Goal: Task Accomplishment & Management: Manage account settings

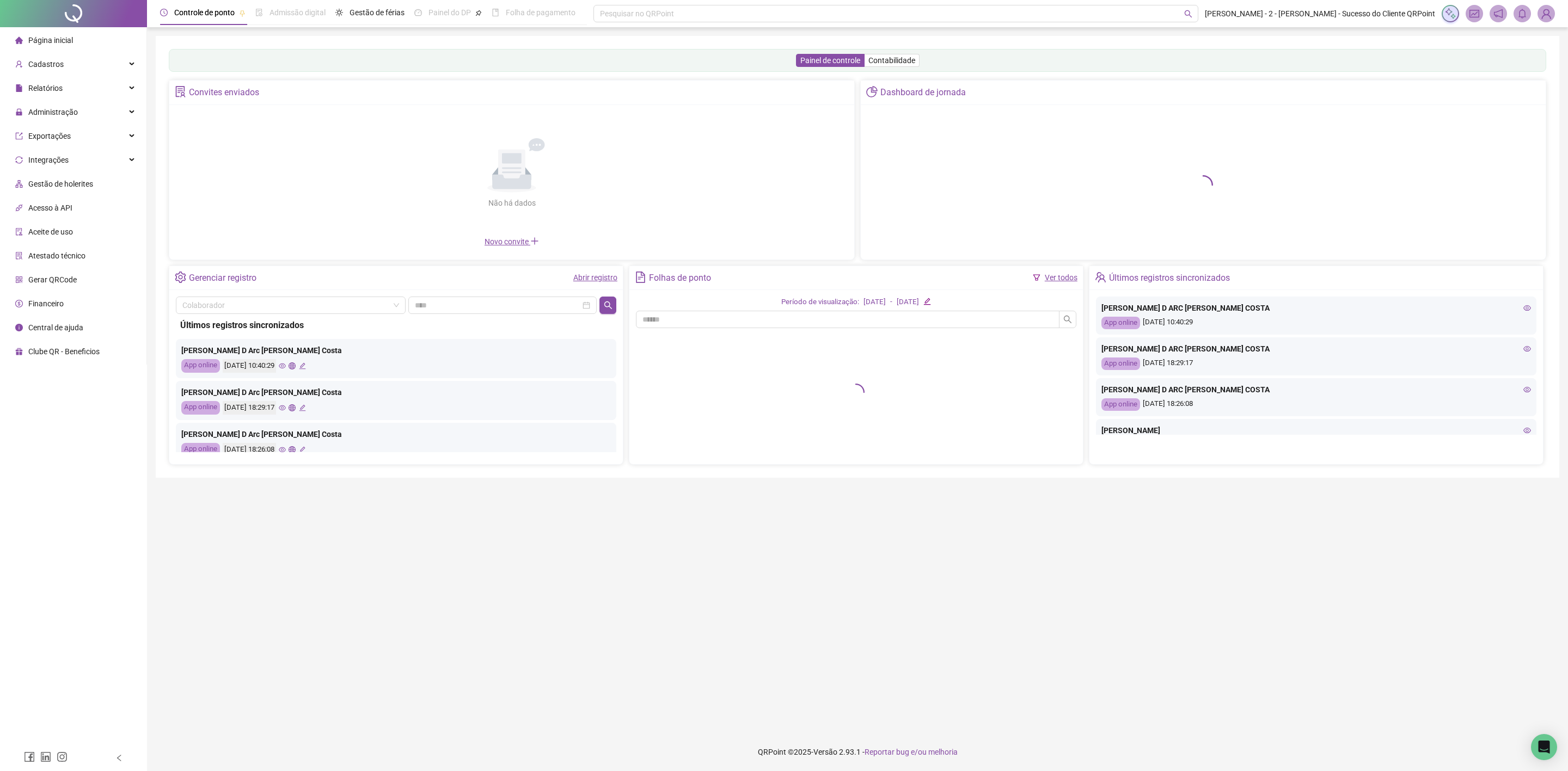
click at [1555, 8] on header "Controle de ponto Admissão digital Gestão de férias Painel do DP Folha de pagam…" at bounding box center [858, 14] width 1422 height 27
click at [1549, 10] on img at bounding box center [1546, 14] width 16 height 16
click at [1494, 141] on link "Sistema CRM" at bounding box center [1493, 143] width 55 height 9
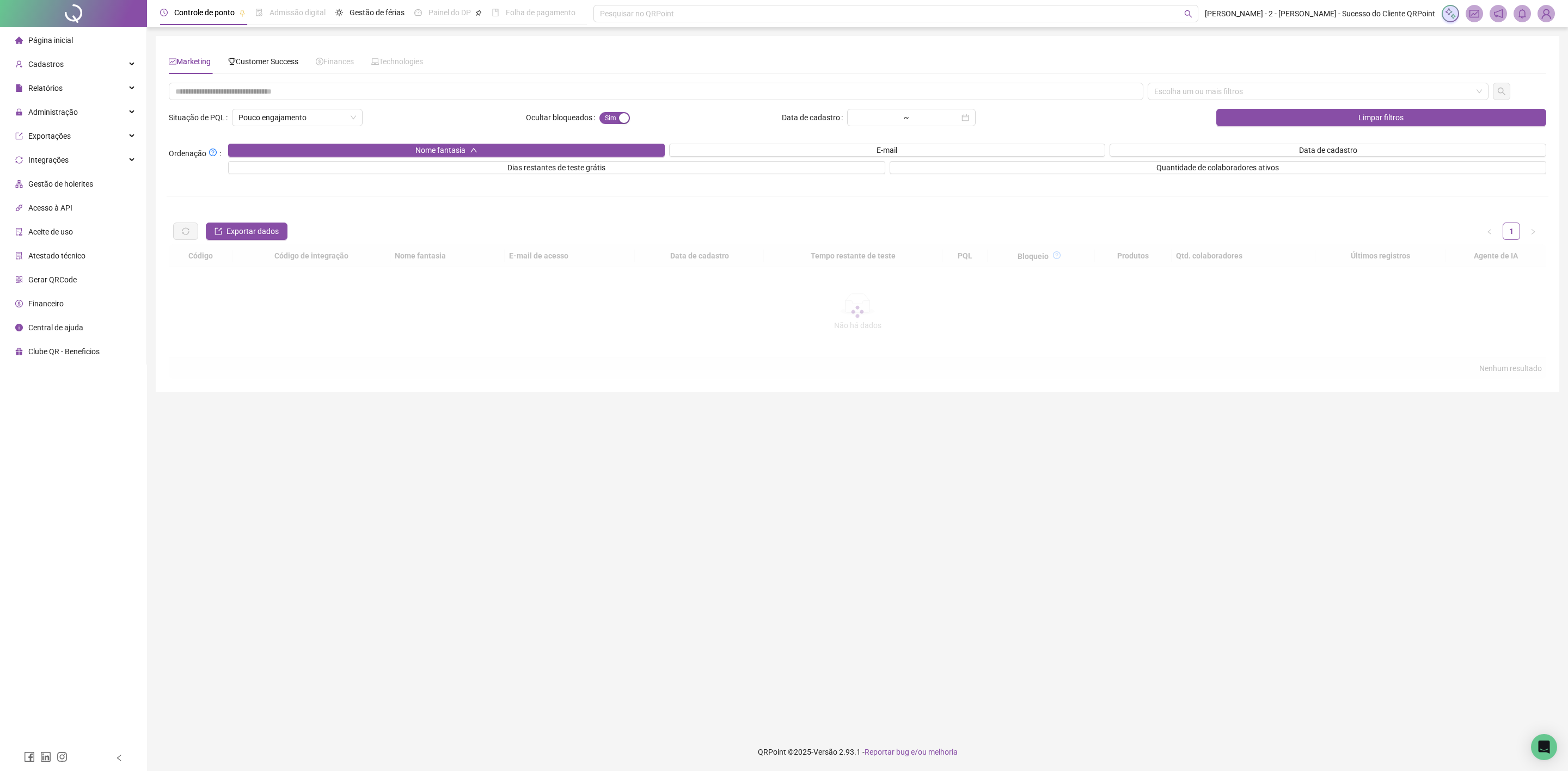
drag, startPoint x: 263, startPoint y: 79, endPoint x: 257, endPoint y: 62, distance: 18.0
click at [259, 71] on div "Marketing Customer Success Finances Technologies Escolha um ou mais filtros Sit…" at bounding box center [858, 213] width 1378 height 330
click at [257, 62] on span "Customer Success" at bounding box center [263, 62] width 70 height 9
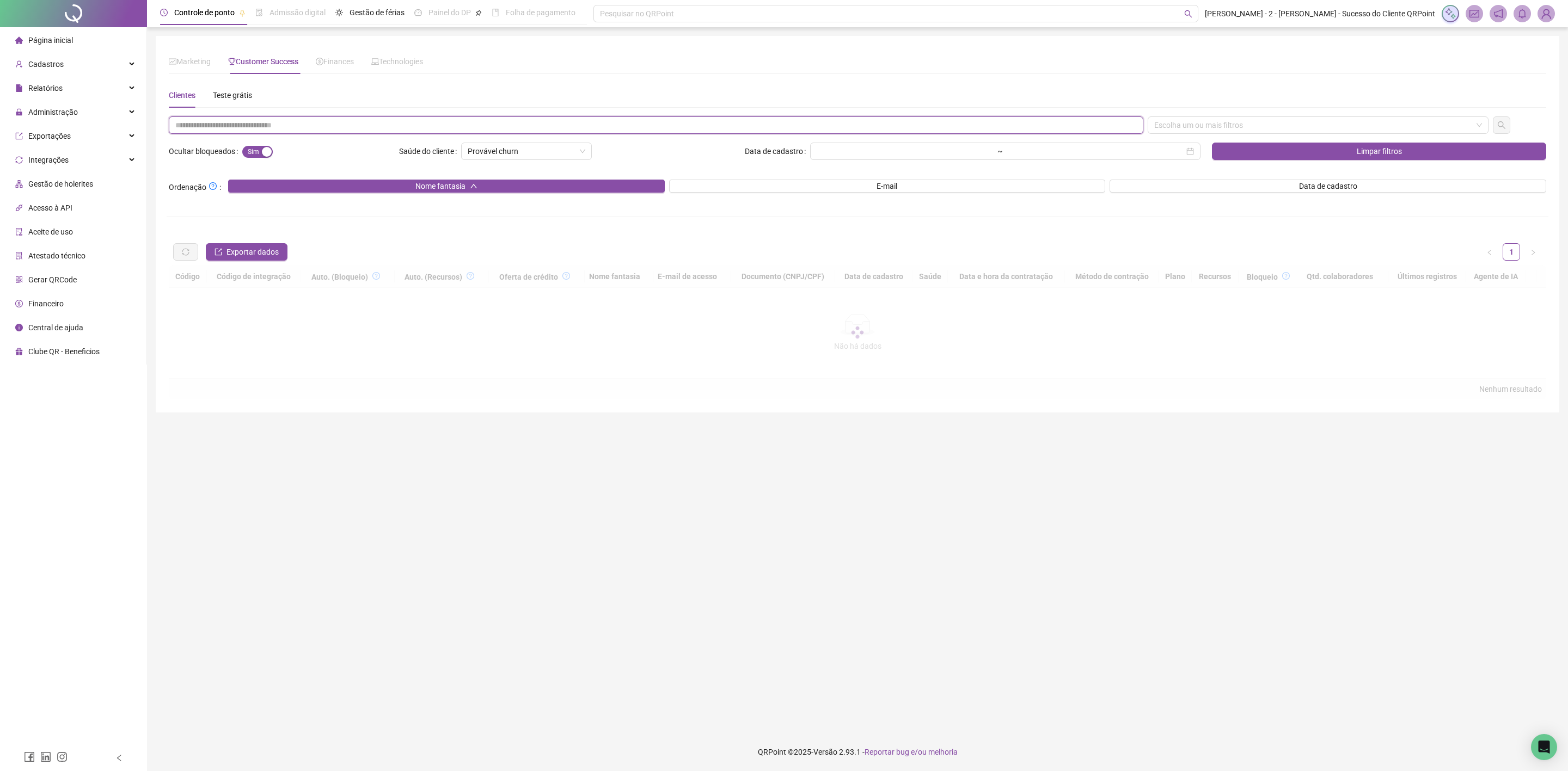
click at [316, 118] on input "text" at bounding box center [656, 124] width 975 height 17
paste input "**********"
type input "**********"
click at [1263, 114] on div "**********" at bounding box center [858, 241] width 1378 height 317
click at [1211, 130] on div "Escolha um ou mais filtros" at bounding box center [1319, 124] width 342 height 17
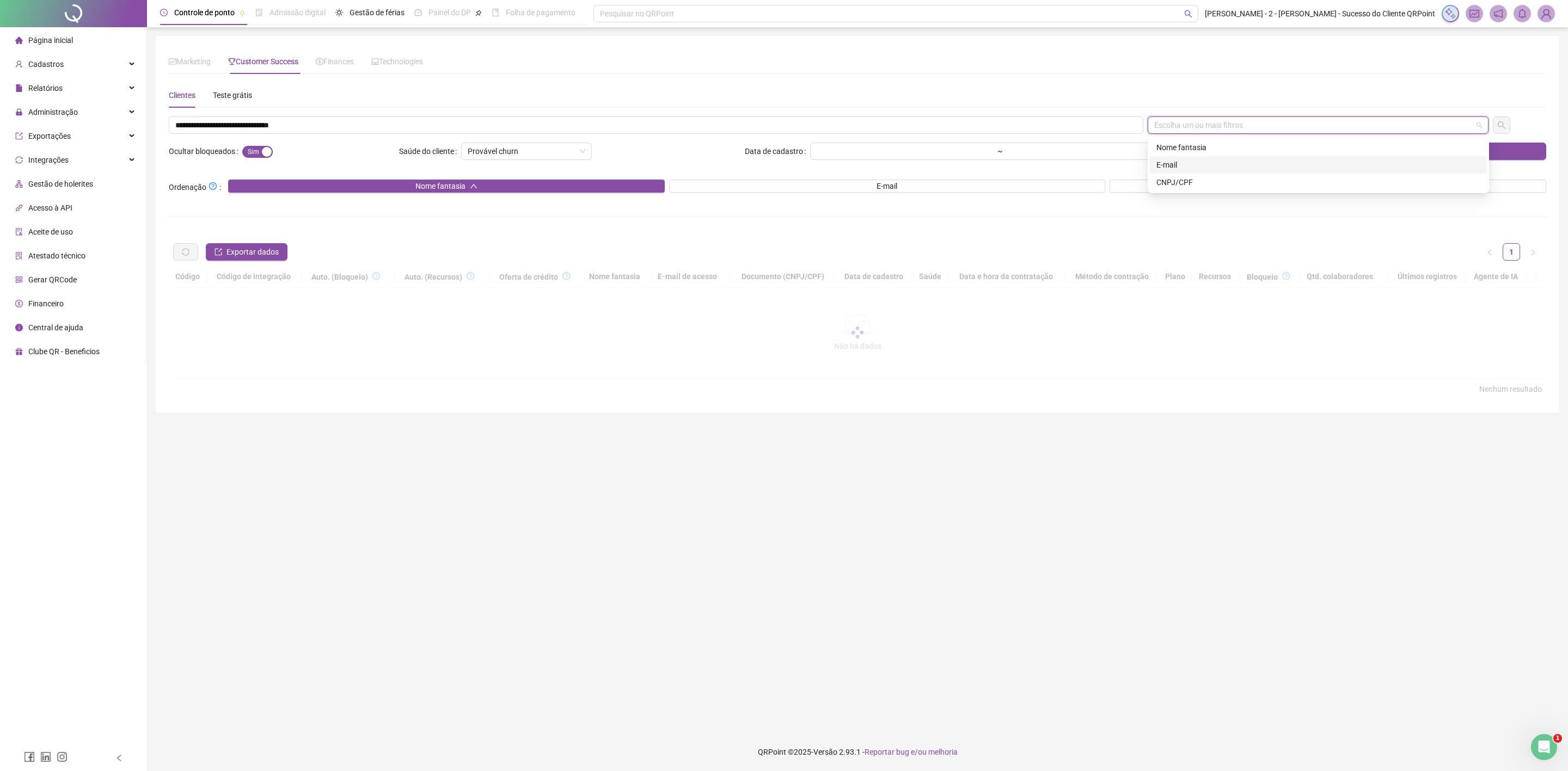
drag, startPoint x: 1168, startPoint y: 167, endPoint x: 808, endPoint y: 154, distance: 360.2
click at [1166, 167] on div "E-mail" at bounding box center [1318, 164] width 324 height 12
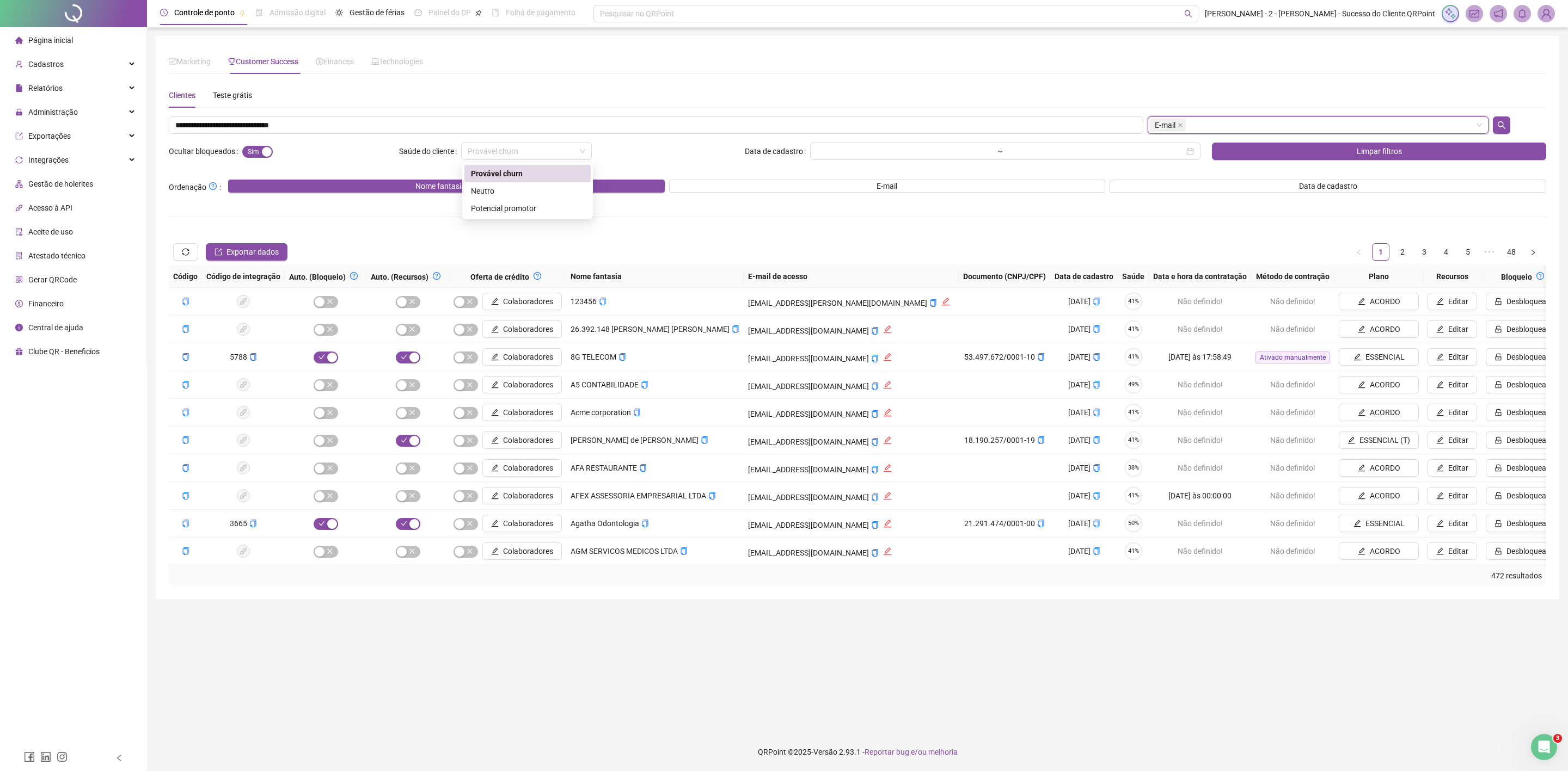
drag, startPoint x: 588, startPoint y: 149, endPoint x: 579, endPoint y: 151, distance: 9.2
click at [585, 147] on div "Provável churn" at bounding box center [527, 151] width 131 height 17
click at [579, 152] on span "Provável churn" at bounding box center [526, 152] width 117 height 16
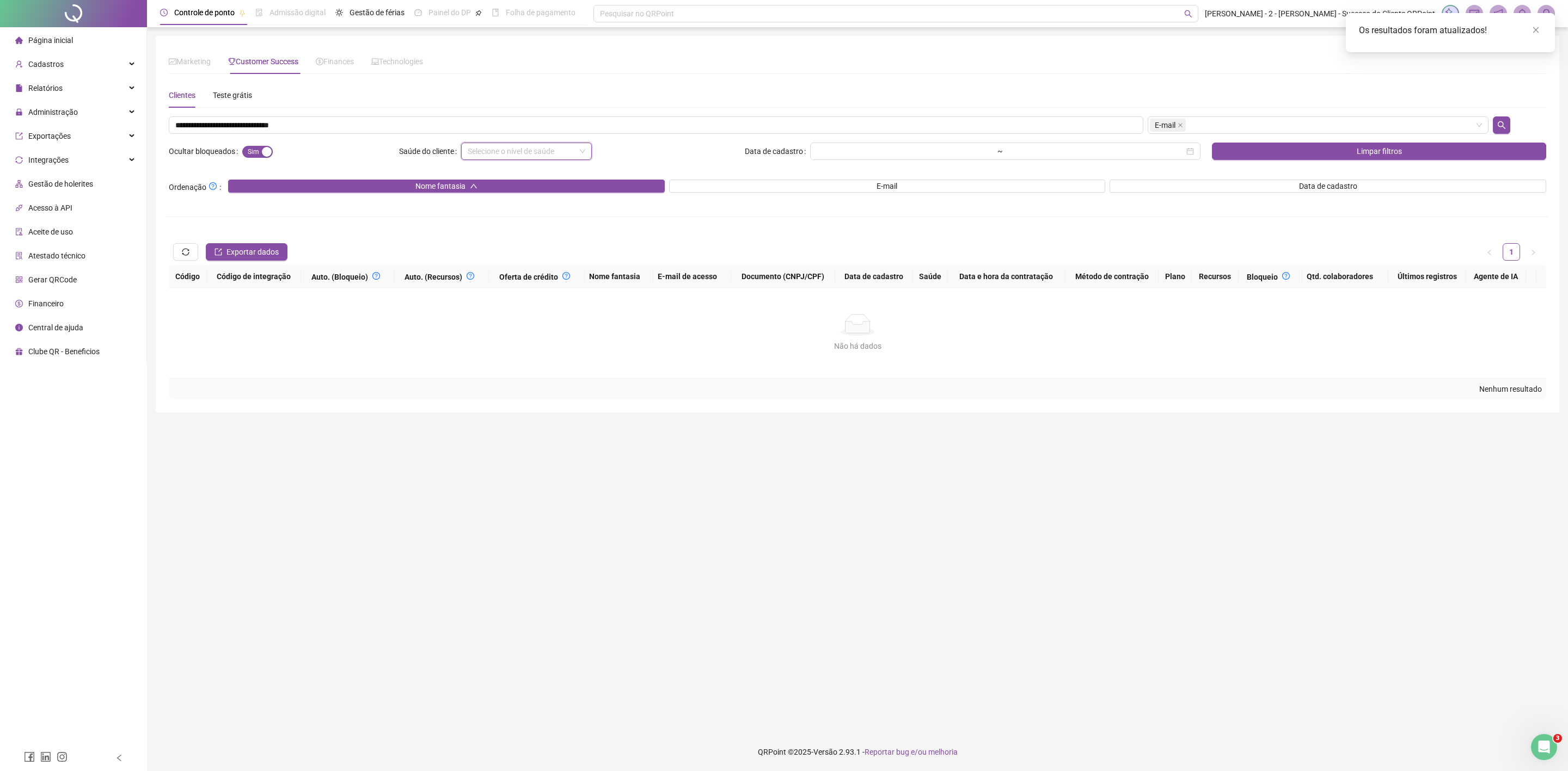
click at [278, 157] on div "Sim Não" at bounding box center [319, 151] width 153 height 17
click at [263, 155] on div "button" at bounding box center [266, 152] width 10 height 10
click at [223, 94] on div "Teste grátis" at bounding box center [232, 94] width 39 height 12
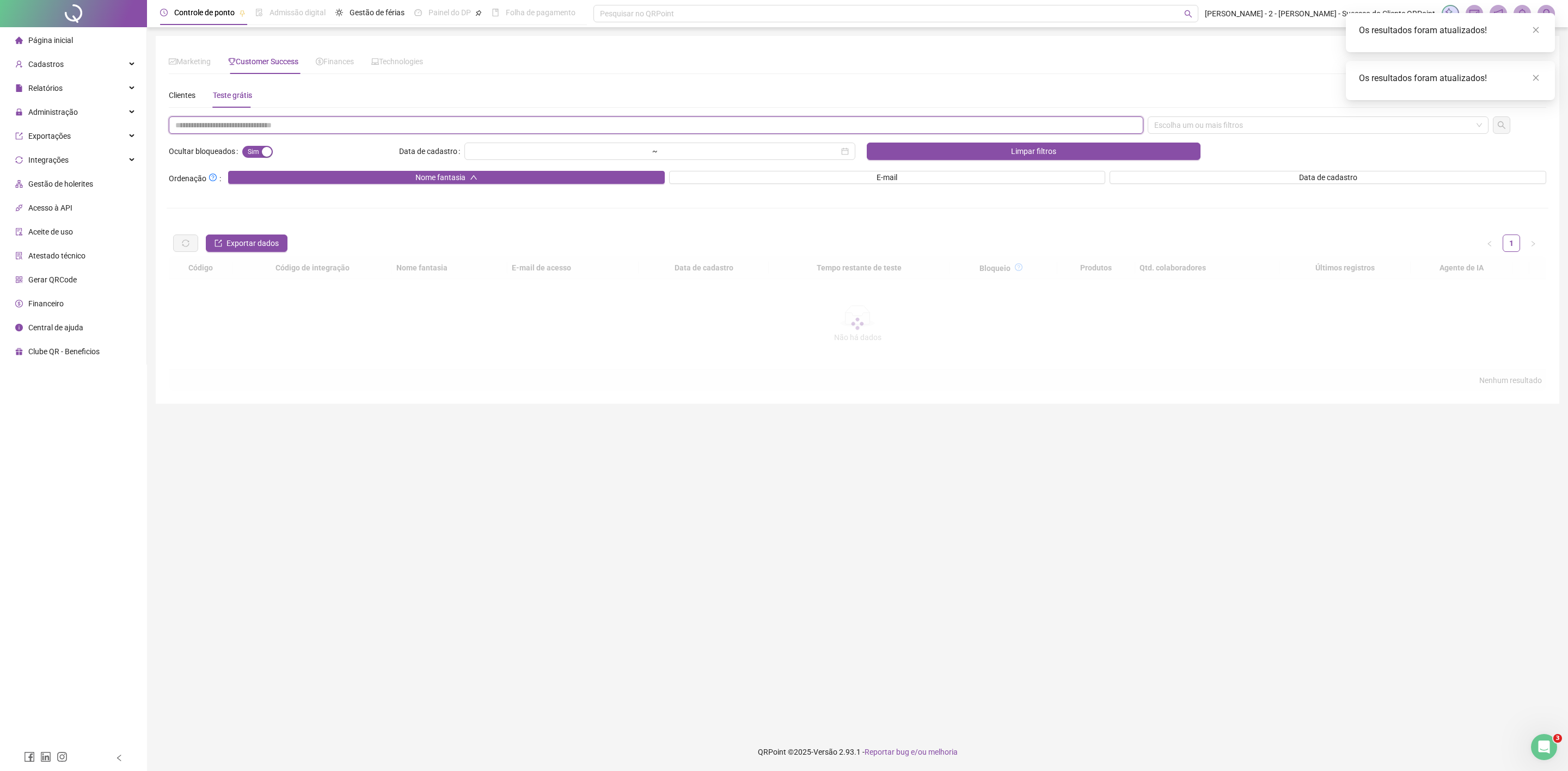
click at [268, 118] on input "text" at bounding box center [656, 124] width 975 height 17
paste input "**********"
type input "**********"
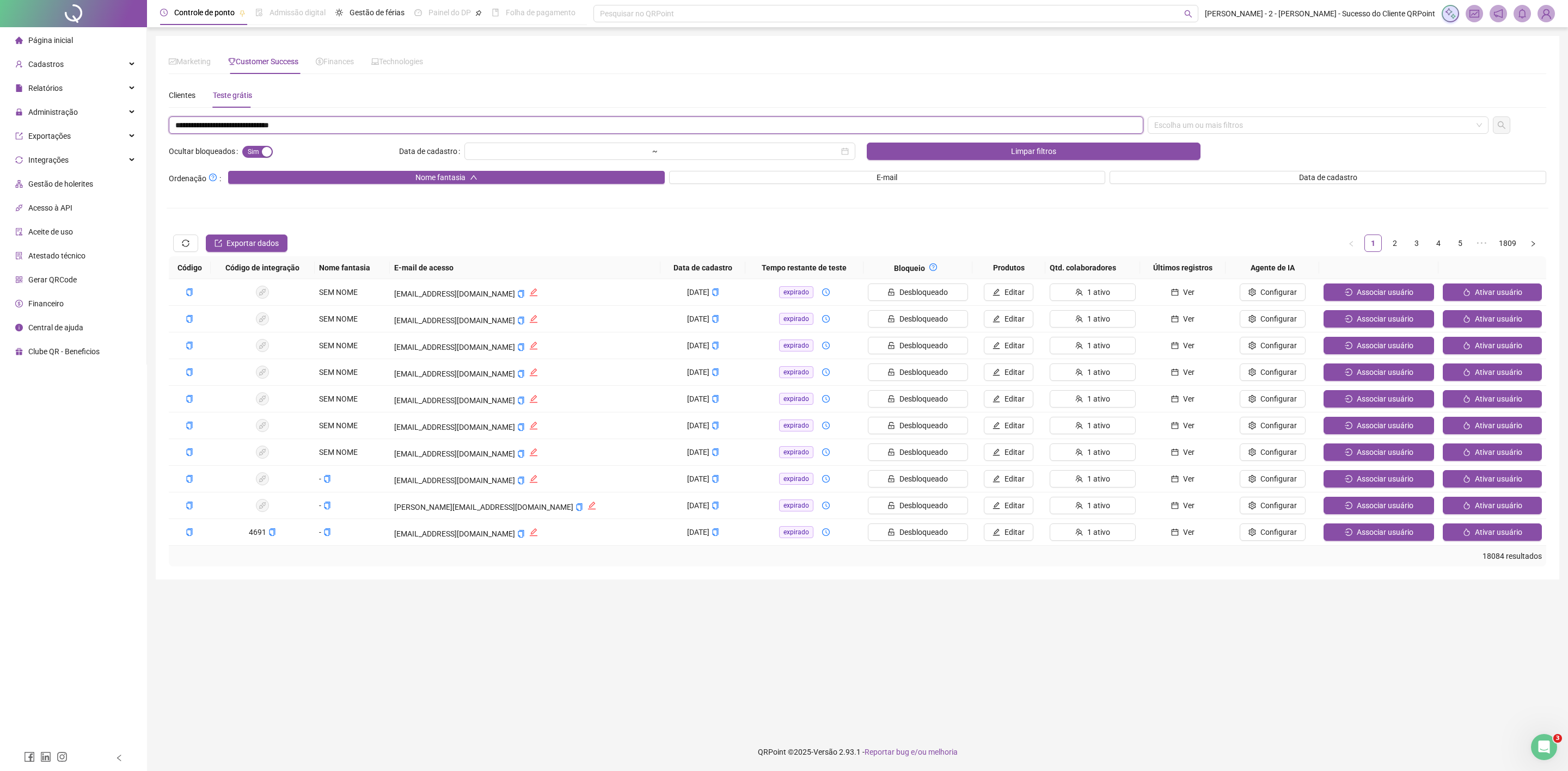
click at [1234, 130] on div "Escolha um ou mais filtros" at bounding box center [1319, 124] width 342 height 17
click at [1205, 170] on div "E-mail" at bounding box center [1318, 164] width 324 height 12
click at [239, 141] on div "**********" at bounding box center [857, 341] width 1382 height 450
click at [257, 149] on span "Sim Não" at bounding box center [258, 152] width 31 height 12
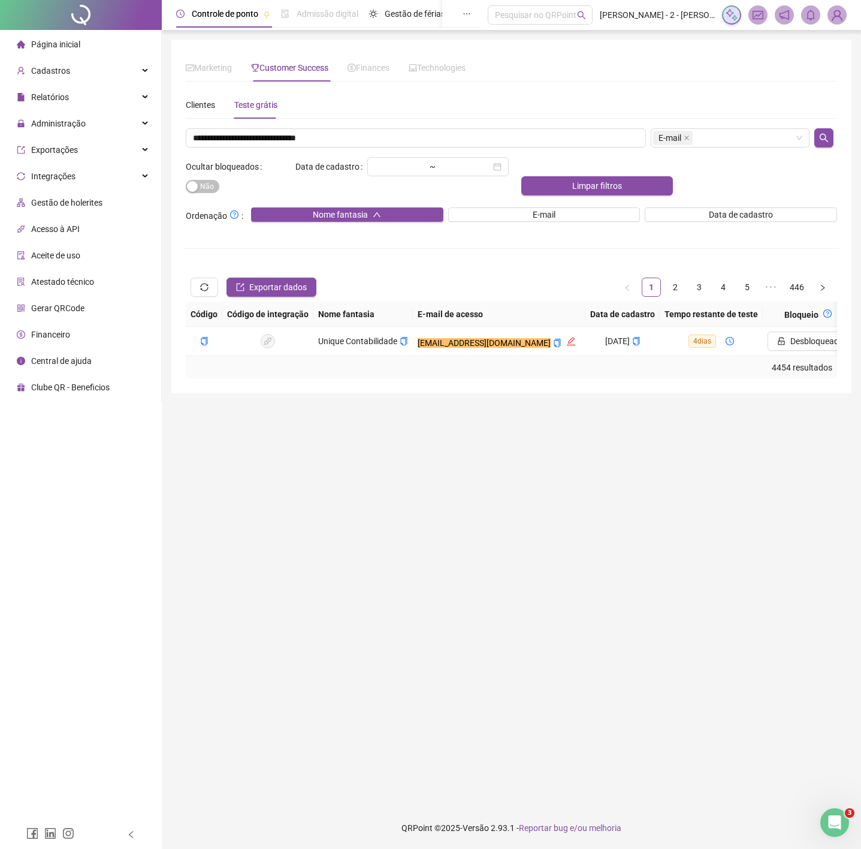
scroll to position [0, 529]
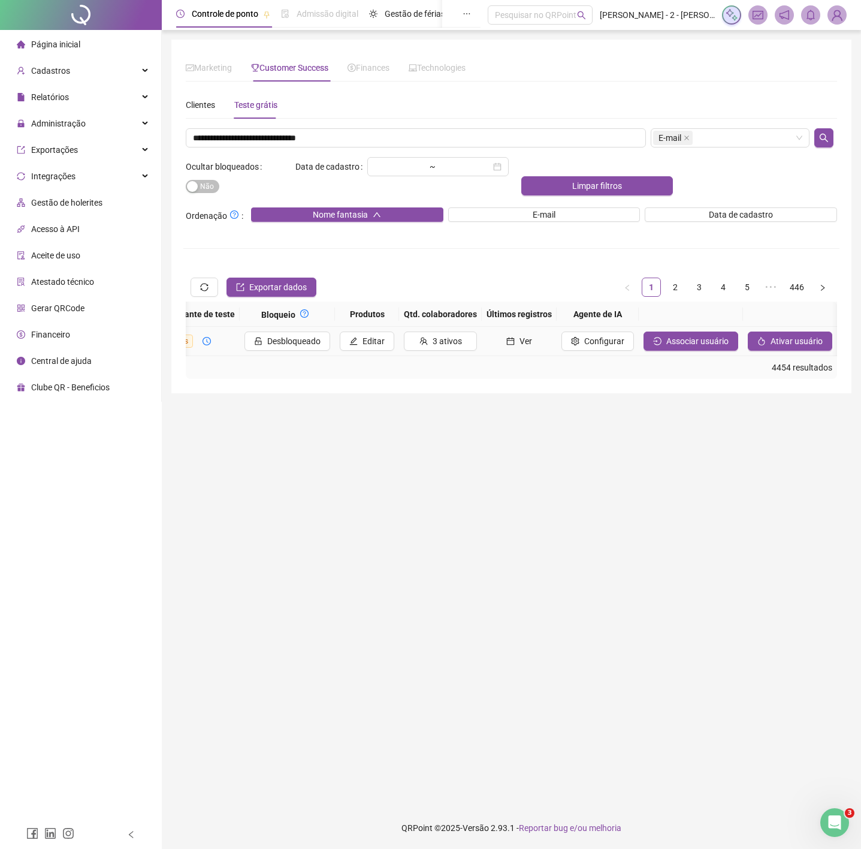
click at [729, 343] on span "Associar usuário" at bounding box center [698, 340] width 62 height 13
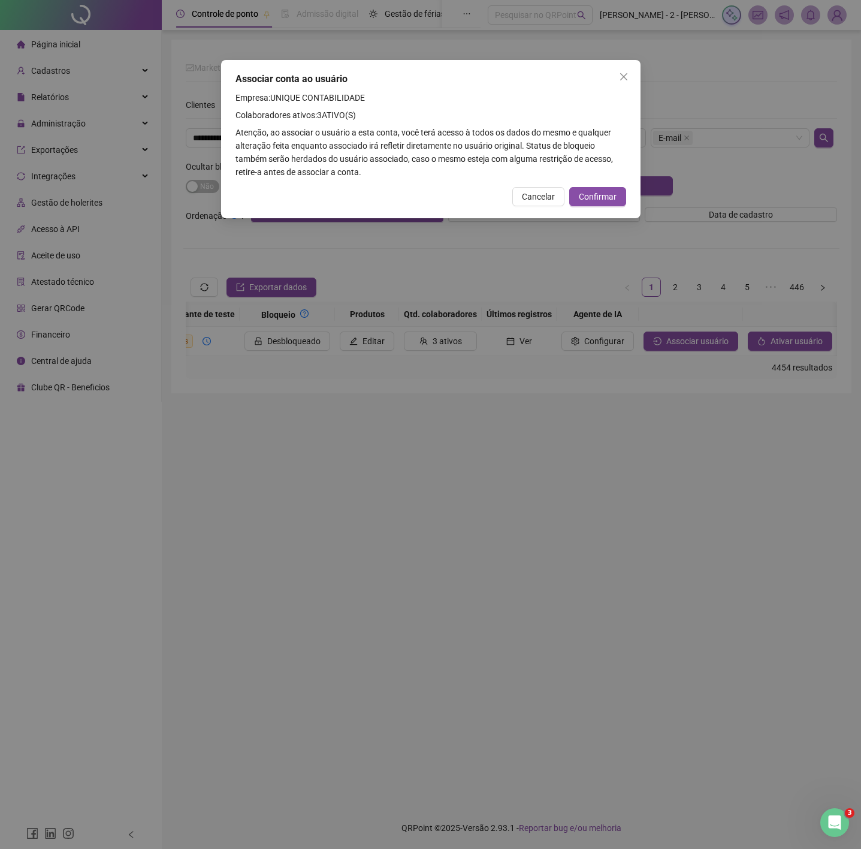
click at [605, 190] on span "Confirmar" at bounding box center [598, 196] width 38 height 13
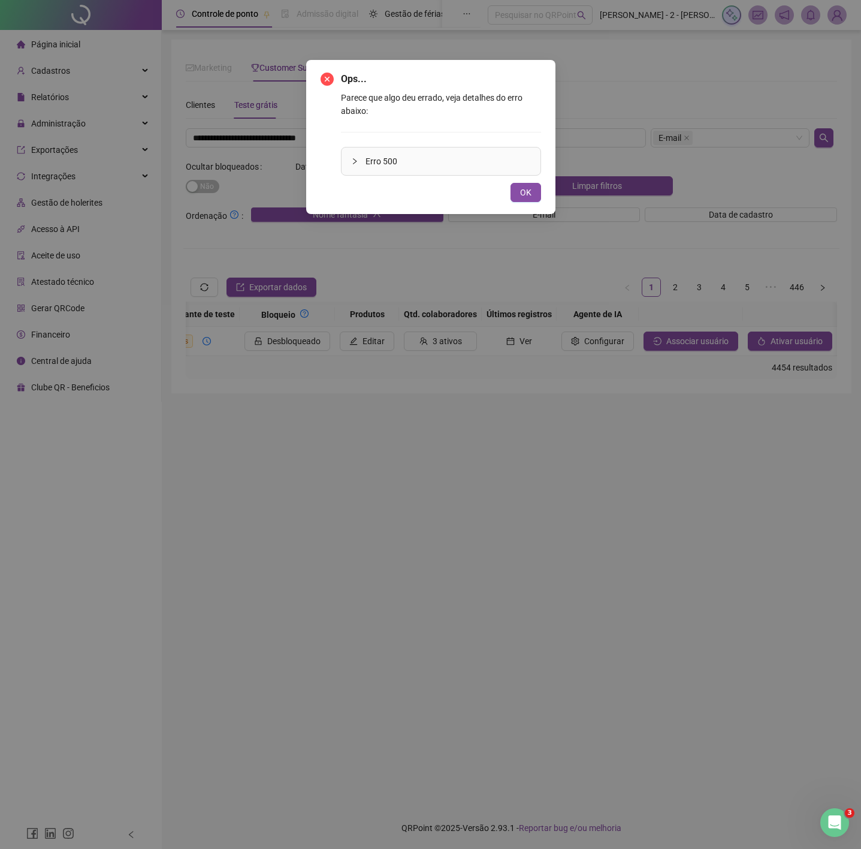
click at [526, 182] on div "Ops... Parece que algo deu errado, veja detalhes do erro abaixo: Erro 500 OK" at bounding box center [431, 137] width 221 height 130
click at [531, 193] on button "OK" at bounding box center [526, 192] width 31 height 19
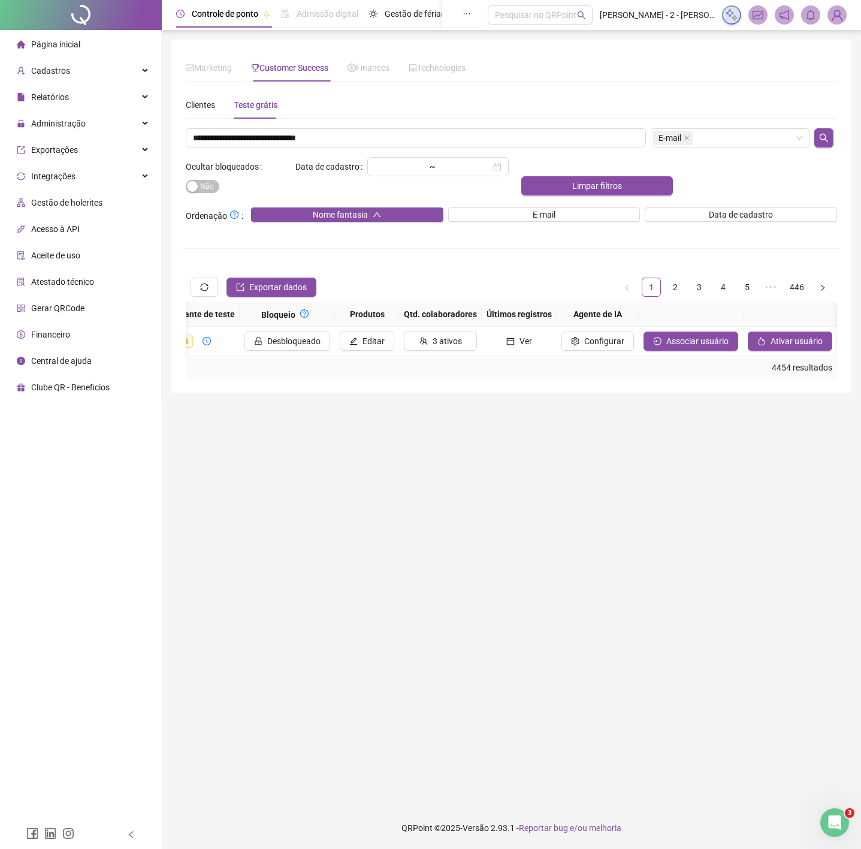
drag, startPoint x: 77, startPoint y: 6, endPoint x: 81, endPoint y: 0, distance: 7.0
click at [78, 6] on div at bounding box center [81, 15] width 162 height 30
click at [725, 335] on span "Associar usuário" at bounding box center [698, 340] width 62 height 13
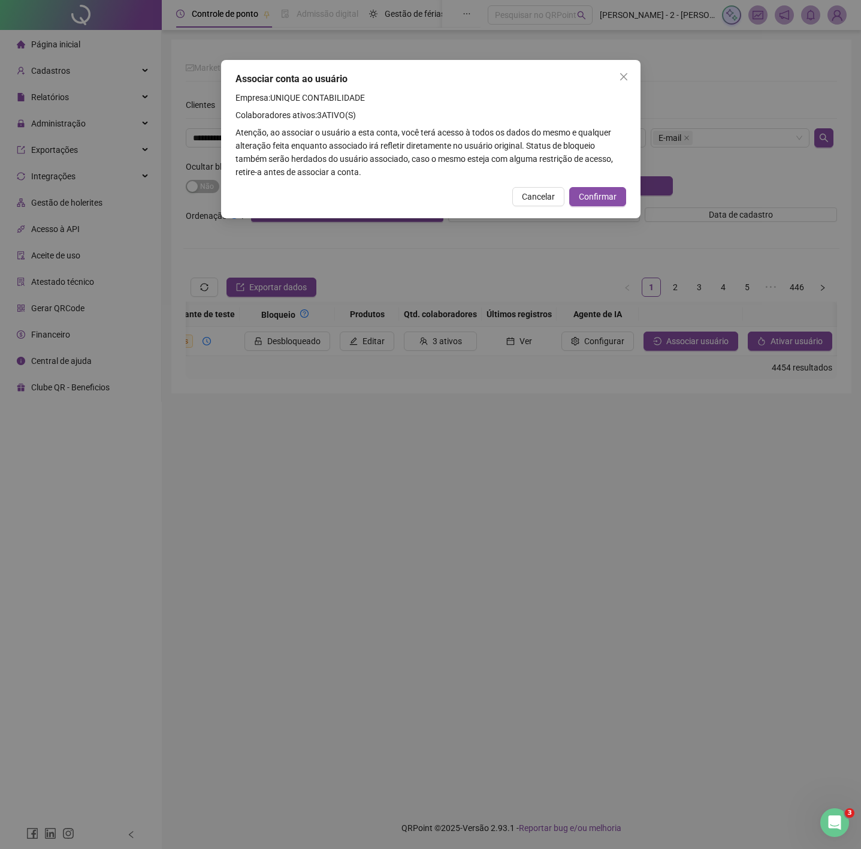
click at [607, 197] on span "Confirmar" at bounding box center [598, 196] width 38 height 13
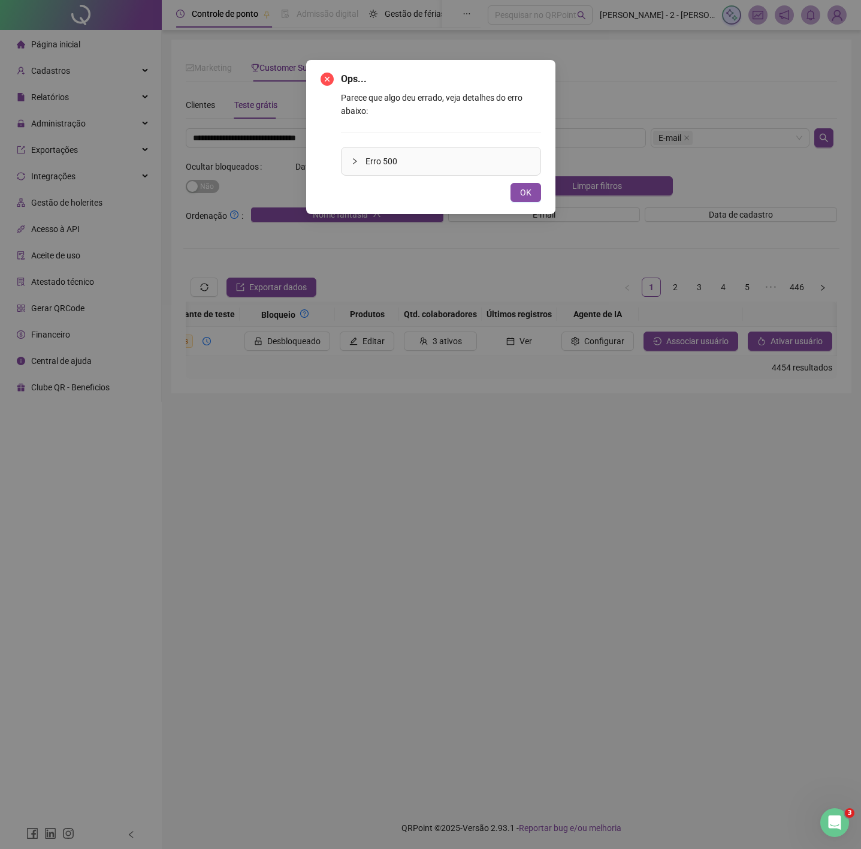
drag, startPoint x: 545, startPoint y: 201, endPoint x: 522, endPoint y: 198, distance: 24.2
click at [542, 202] on div "Ops... Parece que algo deu errado, veja detalhes do erro abaixo: Erro 500 OK" at bounding box center [430, 137] width 249 height 154
drag, startPoint x: 522, startPoint y: 198, endPoint x: 549, endPoint y: 148, distance: 57.4
click at [520, 198] on span "OK" at bounding box center [525, 192] width 11 height 13
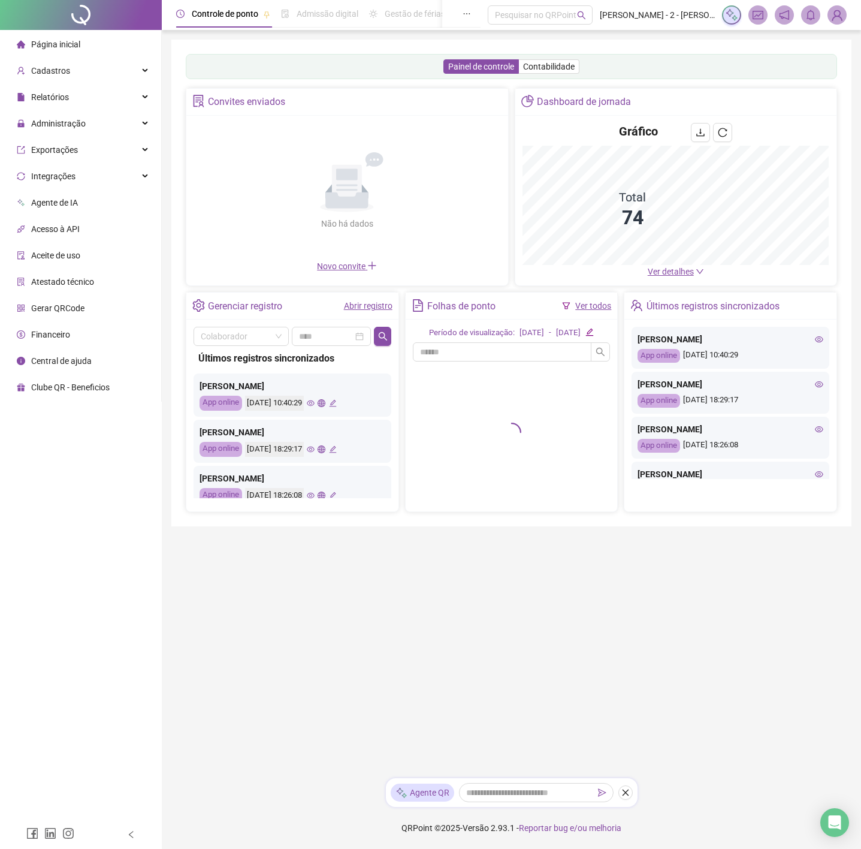
click at [833, 11] on img at bounding box center [837, 15] width 18 height 18
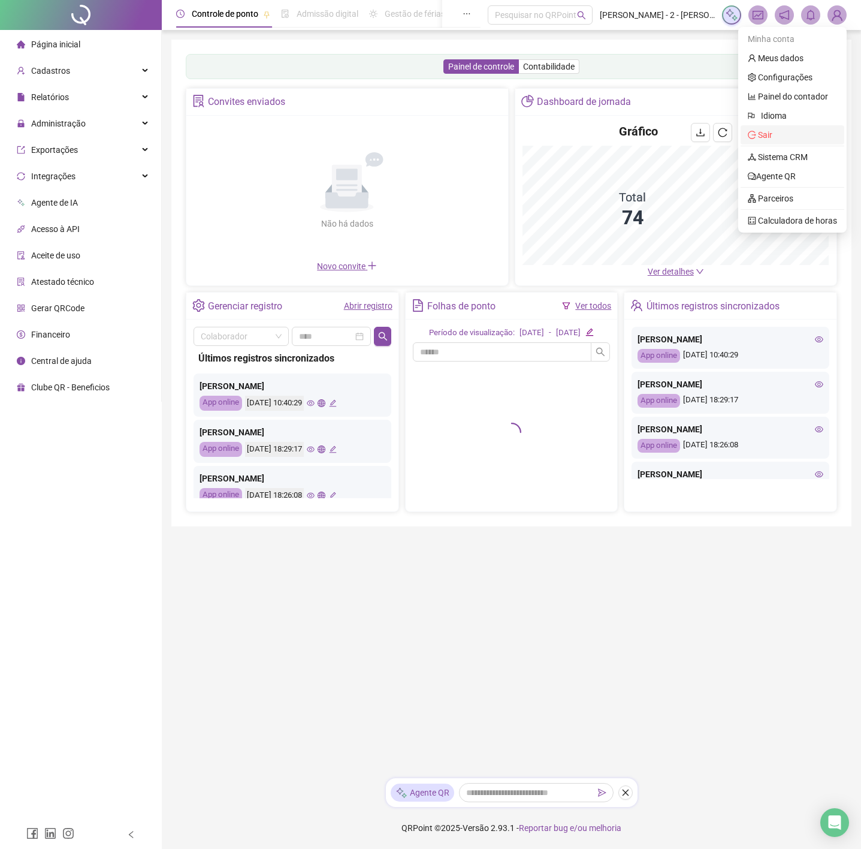
click at [774, 135] on span "Sair" at bounding box center [792, 134] width 89 height 13
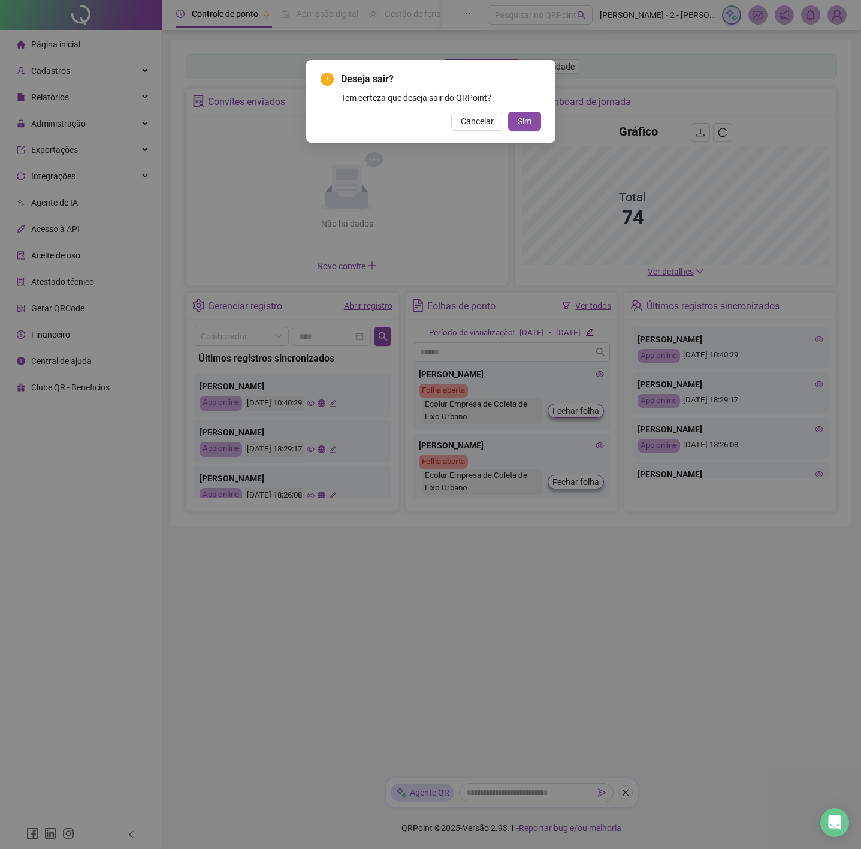
click at [518, 122] on span "Sim" at bounding box center [525, 120] width 14 height 13
